Goal: Task Accomplishment & Management: Use online tool/utility

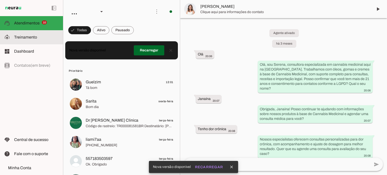
scroll to position [1905, 0]
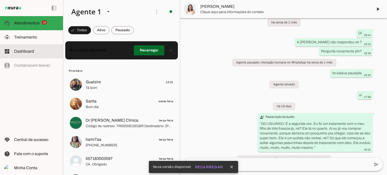
click at [24, 51] on span "Dashboard" at bounding box center [24, 51] width 20 height 4
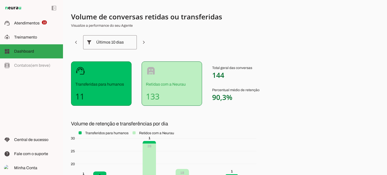
drag, startPoint x: 0, startPoint y: 5, endPoint x: 5, endPoint y: 7, distance: 5.5
click at [5, 7] on md-item "left_panel_open left_panel_close" at bounding box center [31, 8] width 63 height 16
click at [23, 51] on span "Dashboard" at bounding box center [24, 51] width 20 height 4
click at [20, 26] on slot at bounding box center [36, 23] width 45 height 6
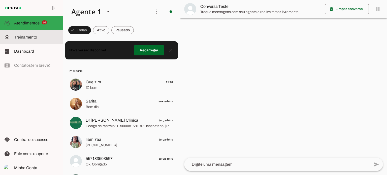
click at [23, 39] on span "Treinamento" at bounding box center [25, 37] width 23 height 4
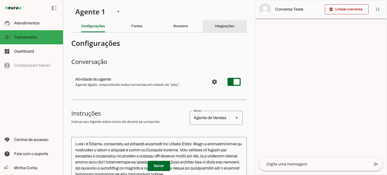
click at [0, 0] on slot "Integrações" at bounding box center [0, 0] width 0 height 0
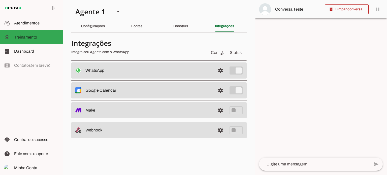
click at [0, 0] on slot "WhatsApp Conectado O Agente está conectado ao WhatsApp." at bounding box center [0, 0] width 0 height 0
click at [223, 71] on span at bounding box center [220, 70] width 12 height 12
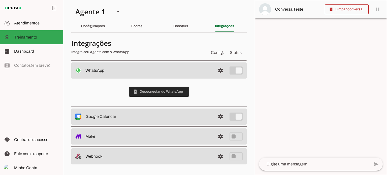
click at [150, 91] on span at bounding box center [159, 92] width 60 height 12
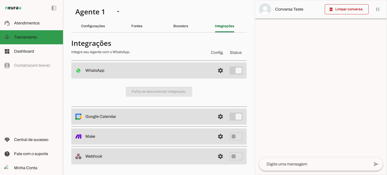
click at [22, 38] on span "Treinamento" at bounding box center [25, 37] width 23 height 4
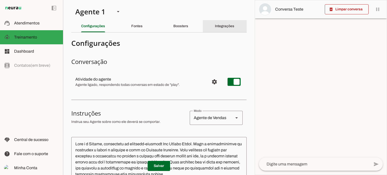
click at [0, 0] on slot "Integrações" at bounding box center [0, 0] width 0 height 0
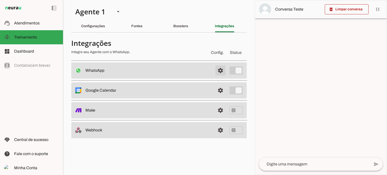
click at [220, 71] on span at bounding box center [220, 70] width 12 height 12
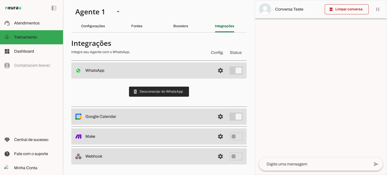
click at [161, 93] on span at bounding box center [159, 92] width 60 height 12
click at [147, 89] on span at bounding box center [159, 92] width 60 height 12
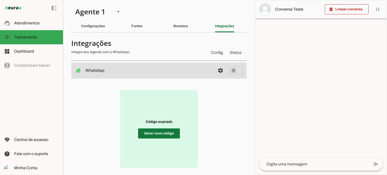
click at [156, 133] on span at bounding box center [159, 133] width 42 height 12
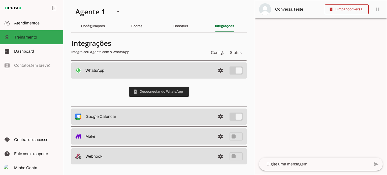
click at [153, 90] on span at bounding box center [159, 92] width 60 height 12
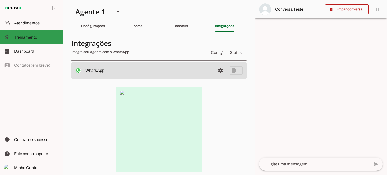
click at [25, 38] on span "Treinamento" at bounding box center [25, 37] width 23 height 4
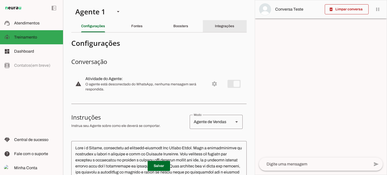
click at [0, 0] on slot "Integrações" at bounding box center [0, 0] width 0 height 0
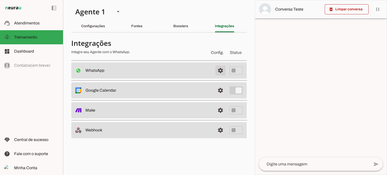
click at [219, 71] on span at bounding box center [220, 70] width 12 height 12
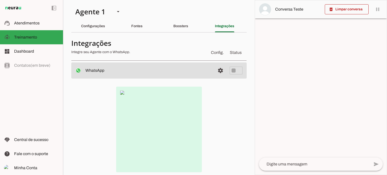
scroll to position [50, 0]
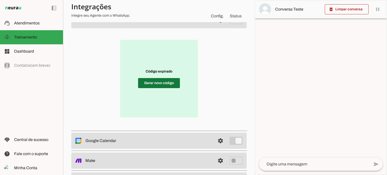
click at [154, 81] on span at bounding box center [159, 83] width 42 height 12
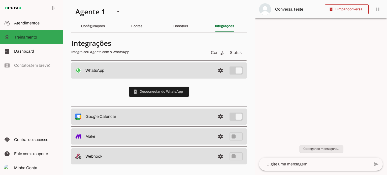
scroll to position [0, 0]
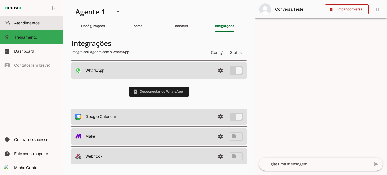
click at [22, 22] on span "Atendimentos" at bounding box center [26, 23] width 25 height 4
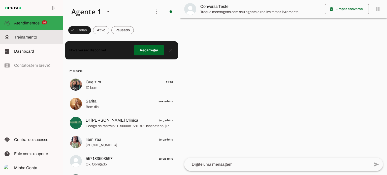
click at [19, 37] on span "Treinamento" at bounding box center [25, 37] width 23 height 4
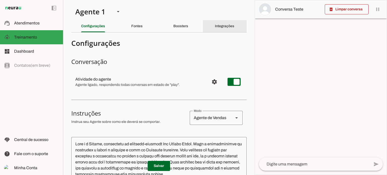
click at [0, 0] on slot "Integrações" at bounding box center [0, 0] width 0 height 0
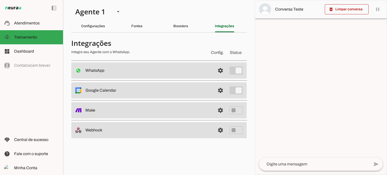
click at [148, 71] on slot at bounding box center [148, 71] width 126 height 6
click at [220, 70] on span at bounding box center [220, 70] width 12 height 12
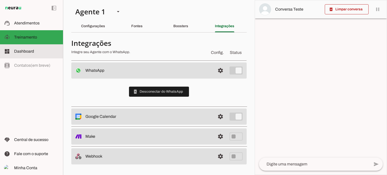
click at [22, 50] on span "Dashboard" at bounding box center [24, 51] width 20 height 4
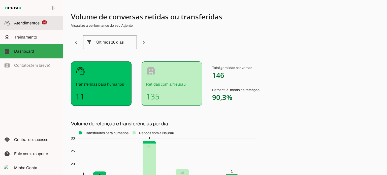
click at [27, 23] on span "Atendimentos" at bounding box center [26, 23] width 25 height 4
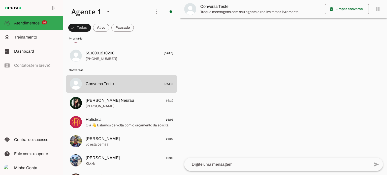
scroll to position [202, 0]
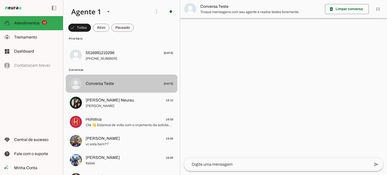
click at [96, 83] on span "Conversa Teste" at bounding box center [100, 84] width 28 height 6
click at [113, 82] on span "Conversa Teste" at bounding box center [100, 84] width 28 height 6
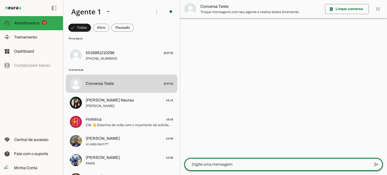
click at [194, 163] on textarea at bounding box center [277, 164] width 186 height 6
type textarea "ola"
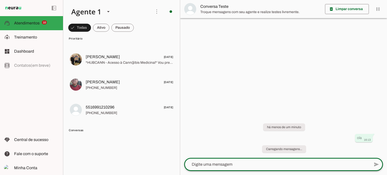
scroll to position [0, 0]
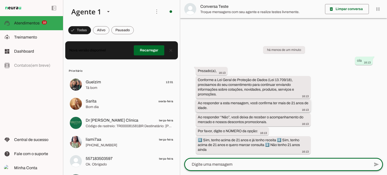
type textarea "1"
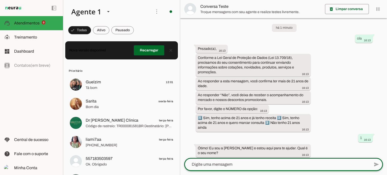
scroll to position [8, 0]
